Goal: Task Accomplishment & Management: Complete application form

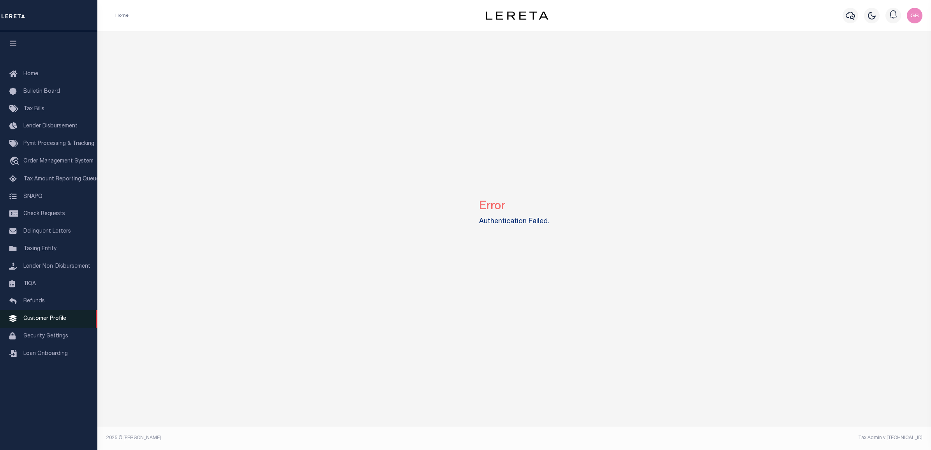
click at [55, 317] on link "Customer Profile" at bounding box center [48, 319] width 97 height 18
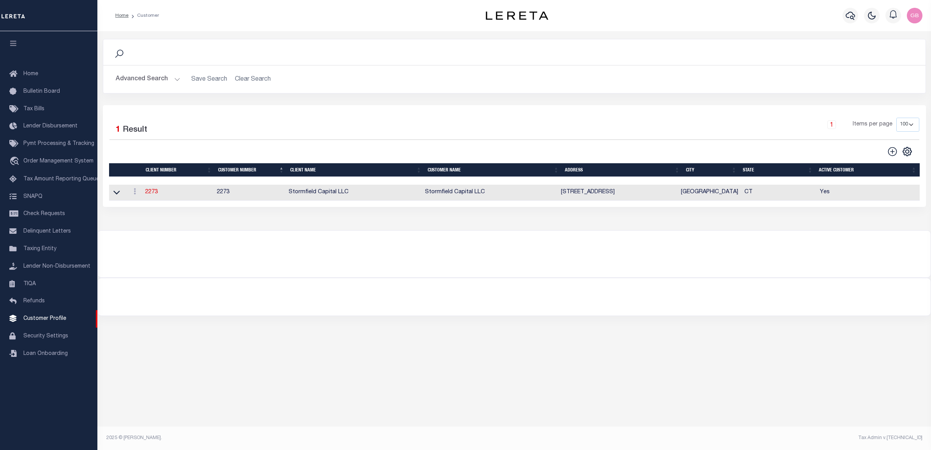
click at [164, 76] on button "Advanced Search" at bounding box center [148, 79] width 65 height 15
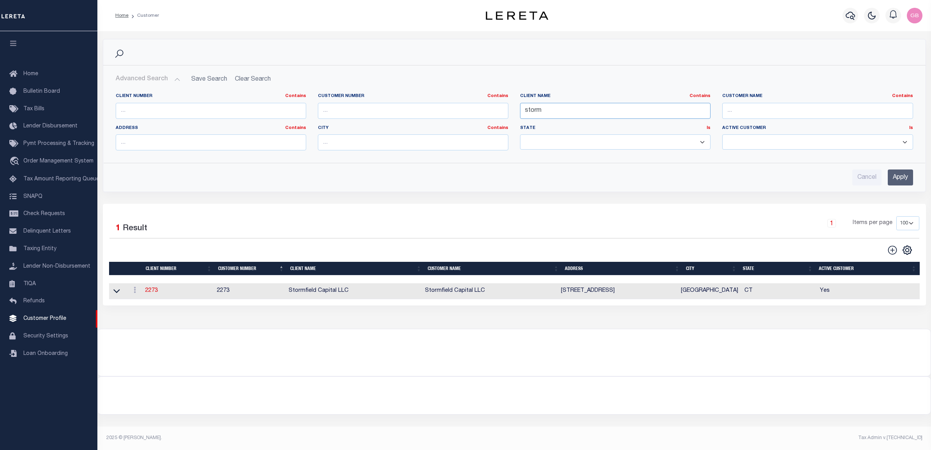
drag, startPoint x: 502, startPoint y: 105, endPoint x: 478, endPoint y: 104, distance: 24.6
click at [478, 104] on div "Client Number Contains Contains Is Customer Number Contains Contains Is Contains" at bounding box center [514, 124] width 809 height 63
type input "lima"
drag, startPoint x: 896, startPoint y: 176, endPoint x: 856, endPoint y: 221, distance: 59.6
click at [896, 176] on input "Apply" at bounding box center [900, 177] width 25 height 16
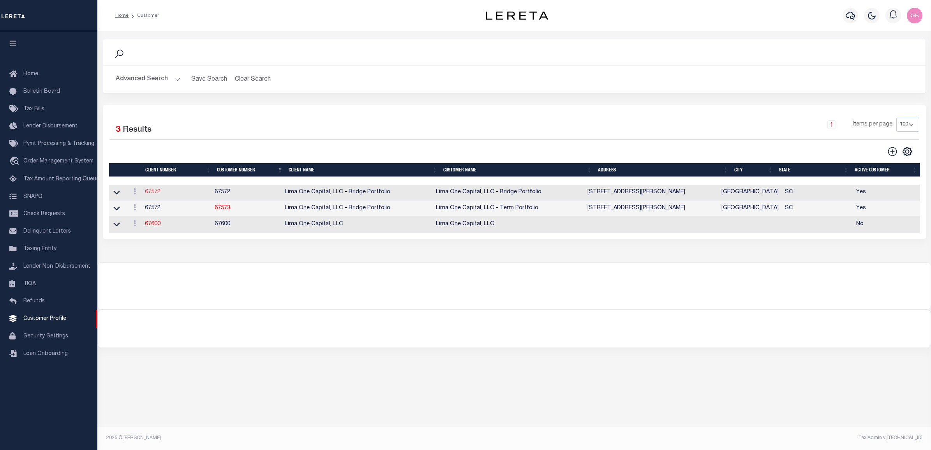
click at [150, 193] on link "67572" at bounding box center [153, 191] width 16 height 5
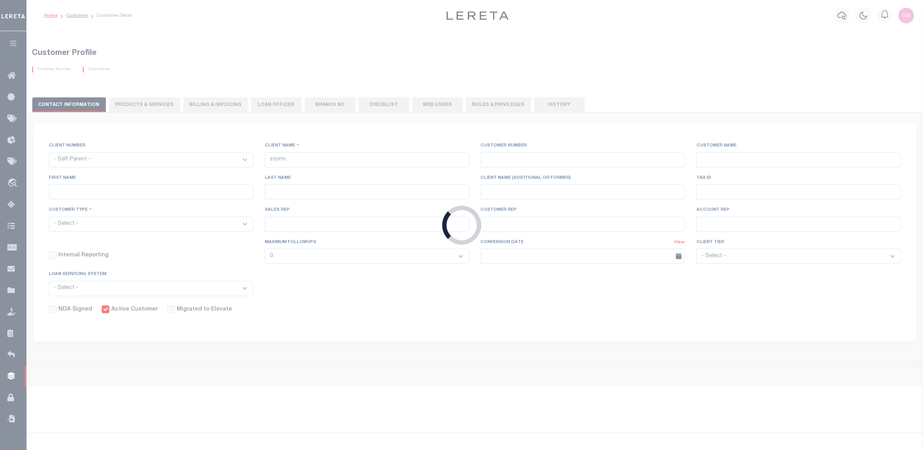
select select
type input "Lima One Capital, LLC - Bridge Portfolio"
type input "67572"
type input "Lima One Capital, LLC - Bridge Portfolio"
type input "Dave"
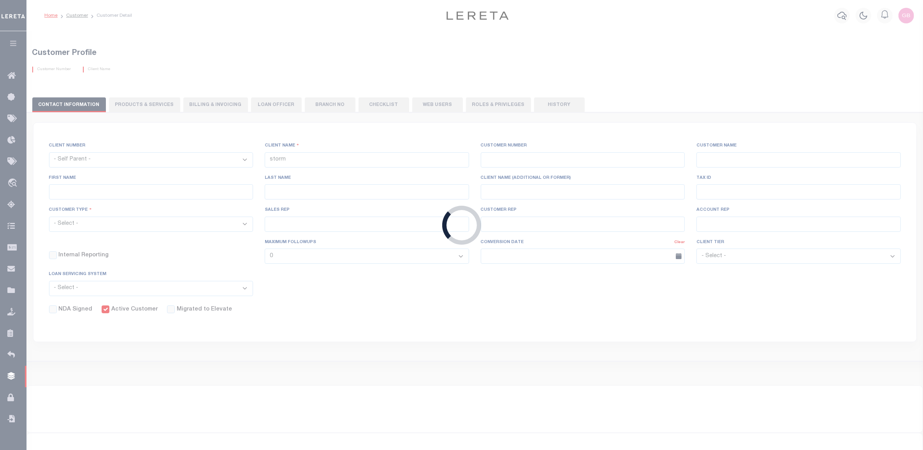
type input "Hughes"
select select "Residential"
type input "Sean Galaise"
type input "Lindy Cloyd"
select select "Tier 3"
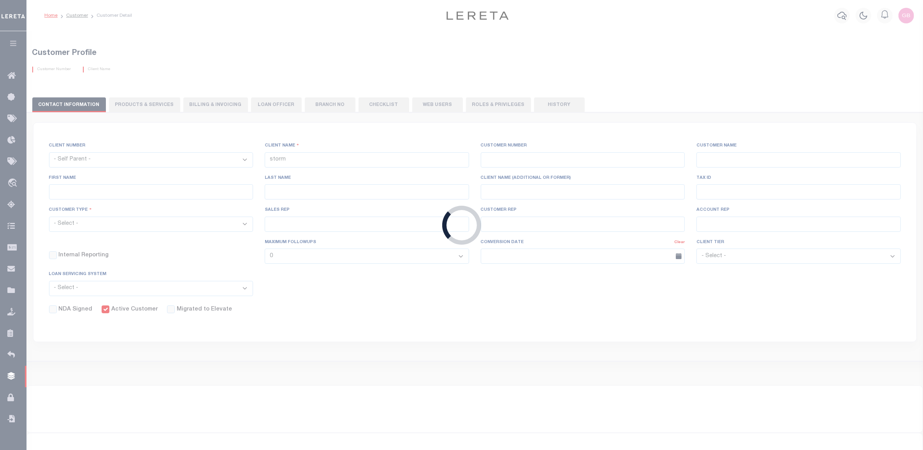
select select "OTH"
checkbox input "true"
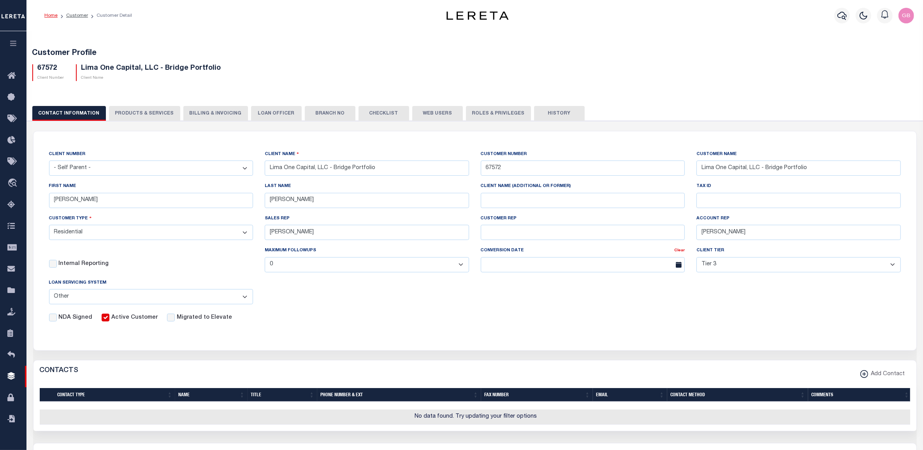
click at [123, 112] on button "PRODUCTS & SERVICES" at bounding box center [144, 113] width 71 height 15
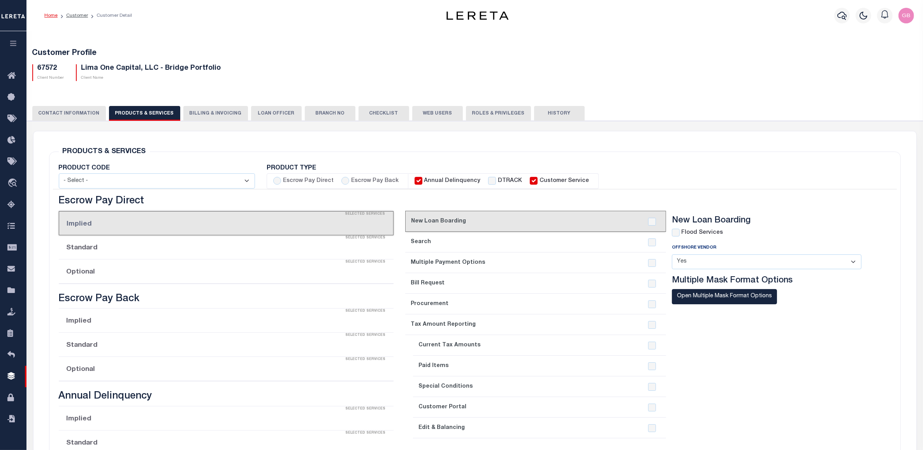
select select "STX"
radio input "true"
checkbox input "true"
type textarea "Bridge loans held by customer up to 24 months - $45.00 per loan Bridge loans he…"
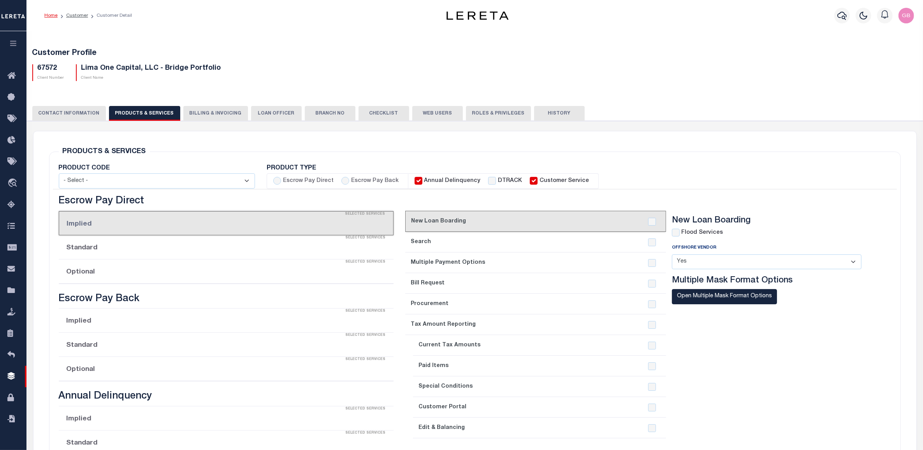
checkbox input "true"
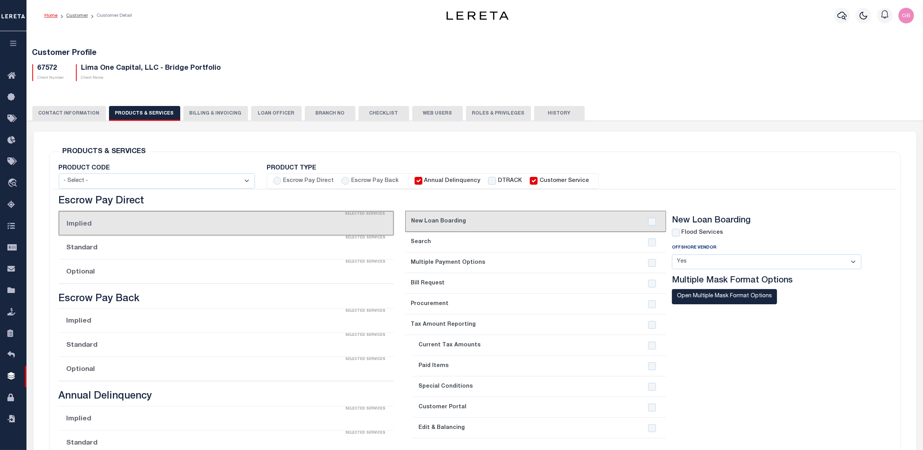
checkbox input "true"
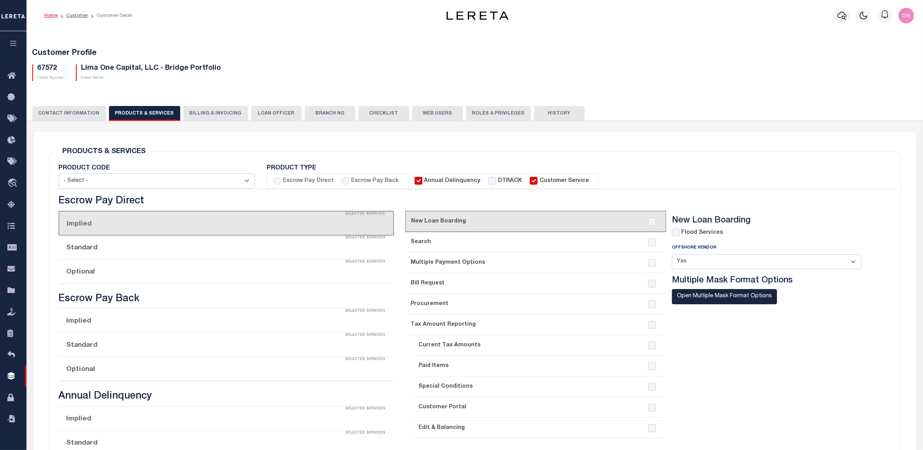
checkbox input "true"
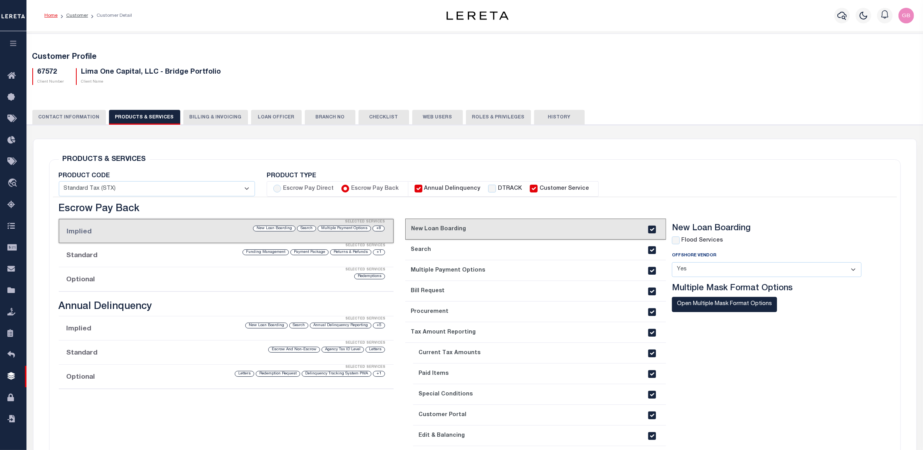
click at [70, 113] on button "CONTACT INFORMATION" at bounding box center [69, 117] width 74 height 15
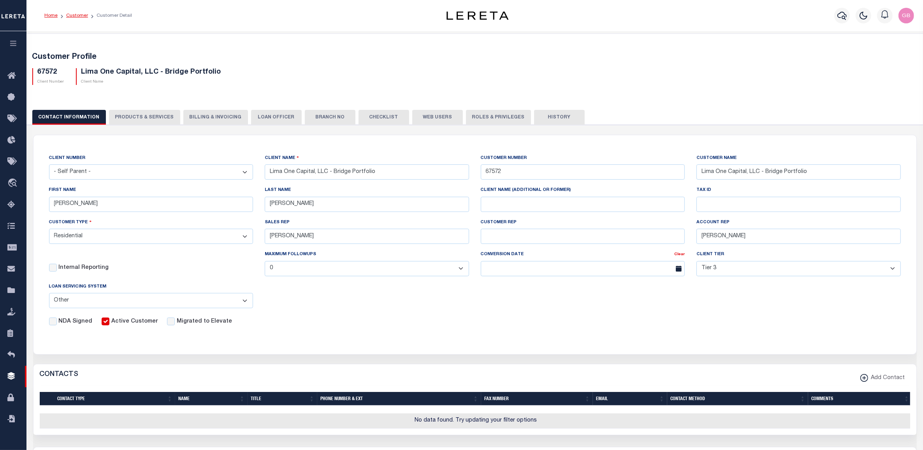
click at [70, 14] on link "Customer" at bounding box center [77, 15] width 22 height 5
